Goal: Task Accomplishment & Management: Use online tool/utility

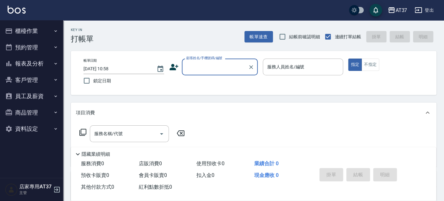
click at [29, 28] on button "櫃檯作業" at bounding box center [32, 31] width 58 height 16
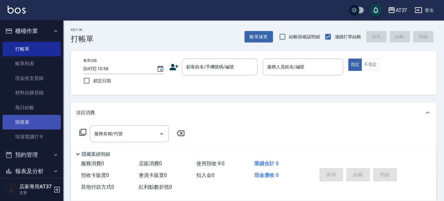
click at [31, 118] on link "排班表" at bounding box center [32, 122] width 58 height 15
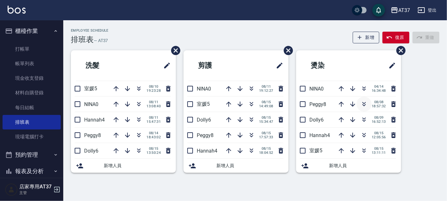
click at [364, 104] on icon "button" at bounding box center [364, 104] width 8 height 8
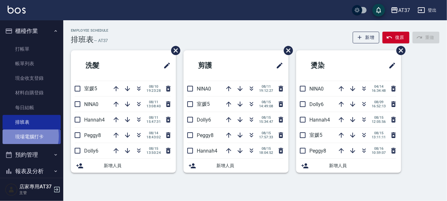
click at [17, 136] on link "現場電腦打卡" at bounding box center [32, 136] width 58 height 15
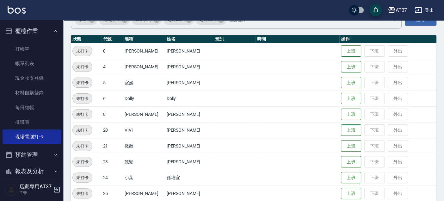
scroll to position [70, 0]
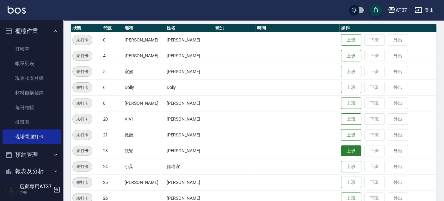
click at [341, 152] on button "上班" at bounding box center [351, 150] width 20 height 11
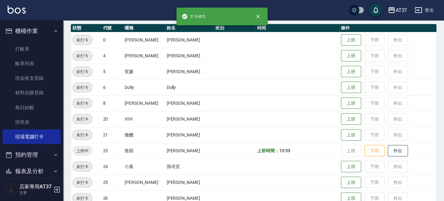
scroll to position [105, 0]
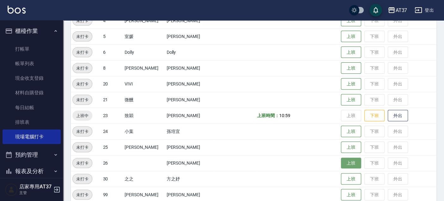
click at [348, 162] on button "上班" at bounding box center [351, 162] width 20 height 11
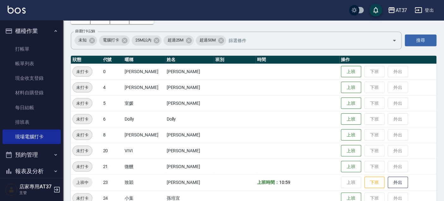
scroll to position [35, 0]
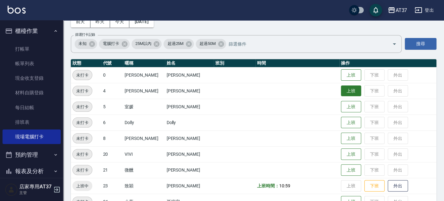
click at [347, 96] on button "上班" at bounding box center [351, 90] width 20 height 11
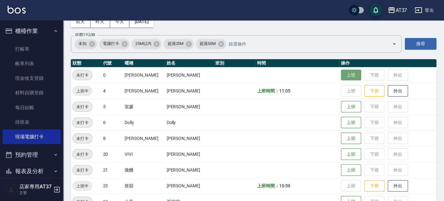
click at [344, 75] on button "上班" at bounding box center [351, 75] width 20 height 11
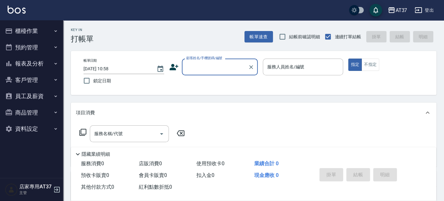
click at [22, 80] on button "客戶管理" at bounding box center [32, 80] width 58 height 16
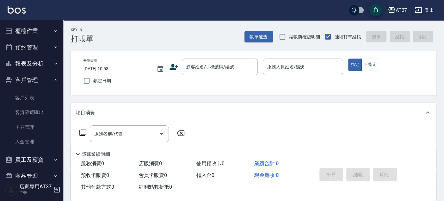
drag, startPoint x: 28, startPoint y: 95, endPoint x: 248, endPoint y: 62, distance: 223.0
click at [28, 95] on link "客戶列表" at bounding box center [32, 97] width 58 height 15
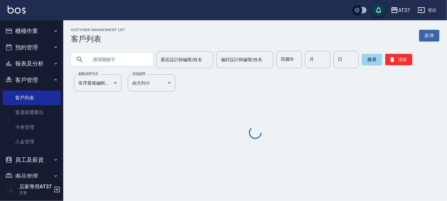
click at [115, 64] on input "text" at bounding box center [118, 59] width 59 height 17
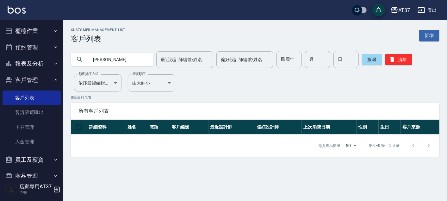
click at [124, 59] on input "李奇" at bounding box center [118, 59] width 59 height 17
type input "李"
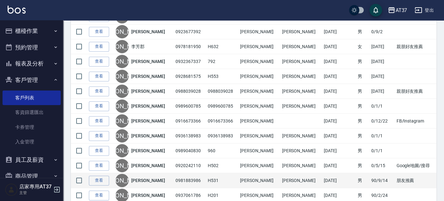
scroll to position [34, 0]
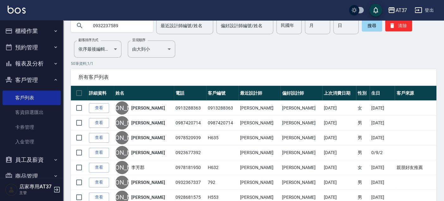
type input "0932237589"
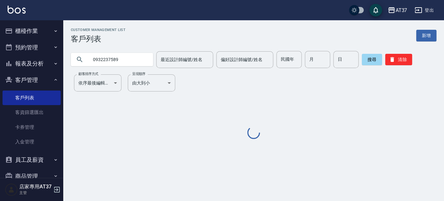
scroll to position [0, 0]
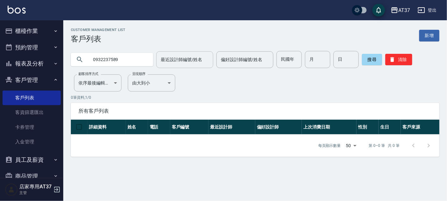
click at [204, 59] on input "最近設計師編號/姓名" at bounding box center [184, 59] width 51 height 11
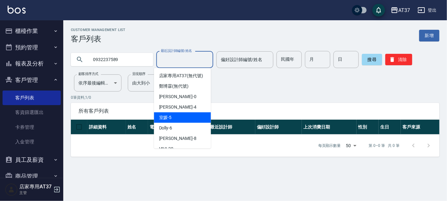
click at [189, 122] on div "室媛 -5" at bounding box center [182, 117] width 57 height 10
type input "室媛-5"
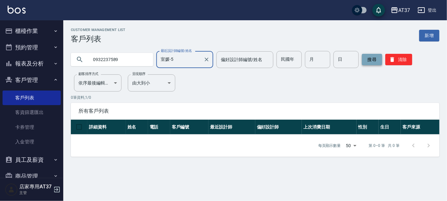
click at [372, 60] on button "搜尋" at bounding box center [372, 59] width 20 height 11
click at [78, 59] on icon at bounding box center [80, 60] width 8 height 8
click at [30, 35] on button "櫃檯作業" at bounding box center [32, 31] width 58 height 16
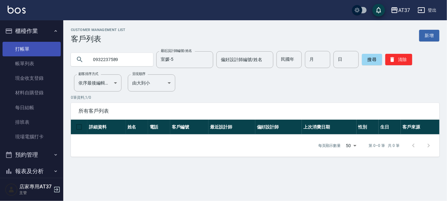
click at [32, 53] on link "打帳單" at bounding box center [32, 49] width 58 height 15
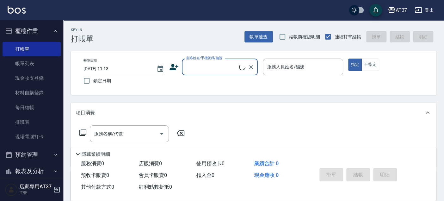
click at [206, 65] on input "顧客姓名/手機號碼/編號" at bounding box center [212, 66] width 54 height 11
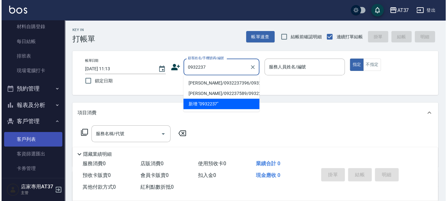
scroll to position [105, 0]
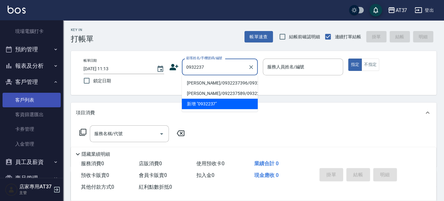
type input "0932237"
click at [31, 103] on link "客戶列表" at bounding box center [32, 100] width 58 height 15
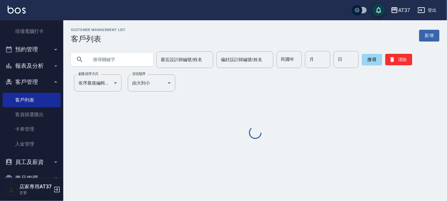
drag, startPoint x: 109, startPoint y: 62, endPoint x: 109, endPoint y: 58, distance: 3.8
click at [109, 59] on input "text" at bounding box center [118, 59] width 59 height 17
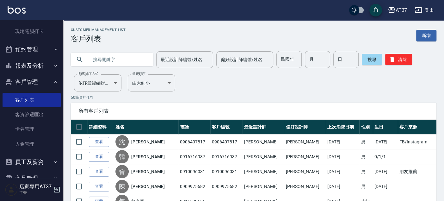
click at [109, 58] on input "text" at bounding box center [118, 59] width 59 height 17
type input "李岩"
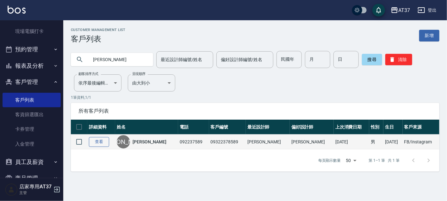
click at [102, 138] on link "查看" at bounding box center [99, 142] width 20 height 10
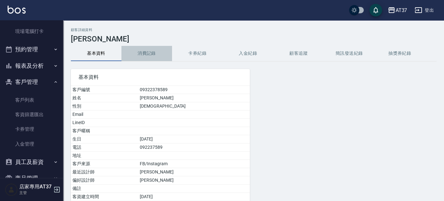
click at [155, 53] on button "消費記錄" at bounding box center [146, 53] width 51 height 15
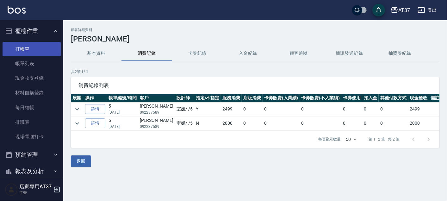
click at [34, 51] on link "打帳單" at bounding box center [32, 49] width 58 height 15
